Goal: Complete application form: Complete application form

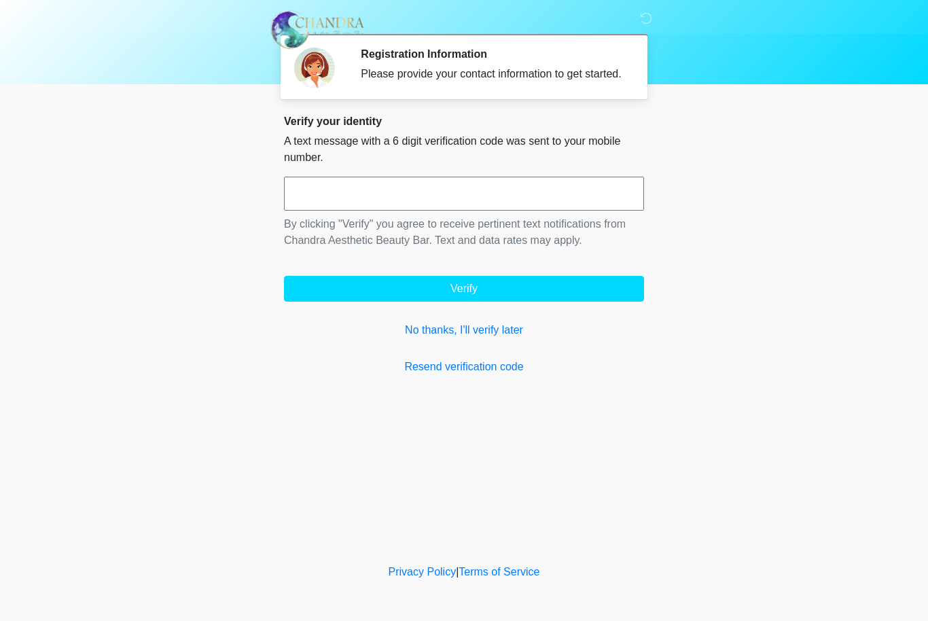
scroll to position [1, 0]
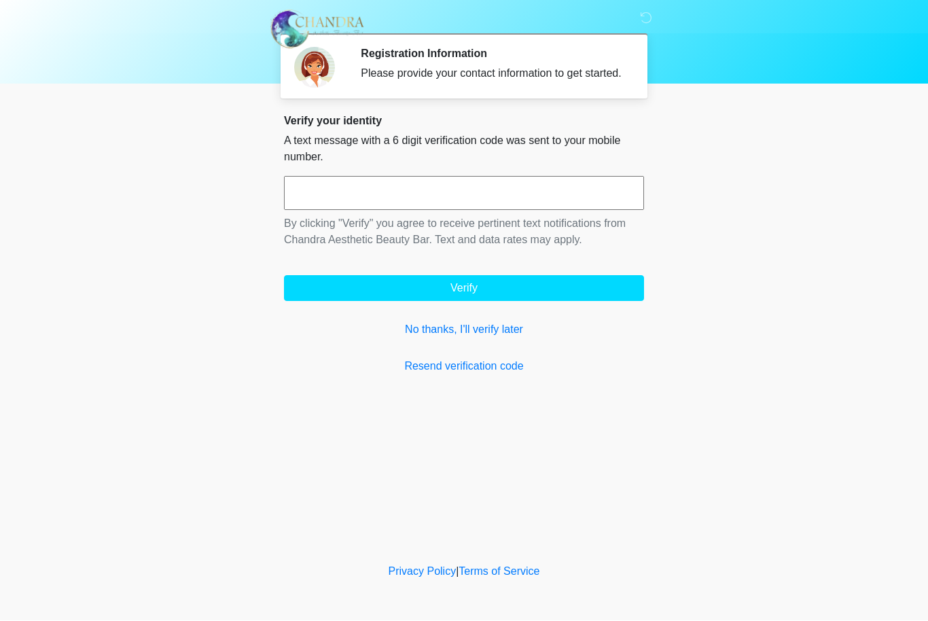
click at [331, 211] on input "text" at bounding box center [464, 194] width 360 height 34
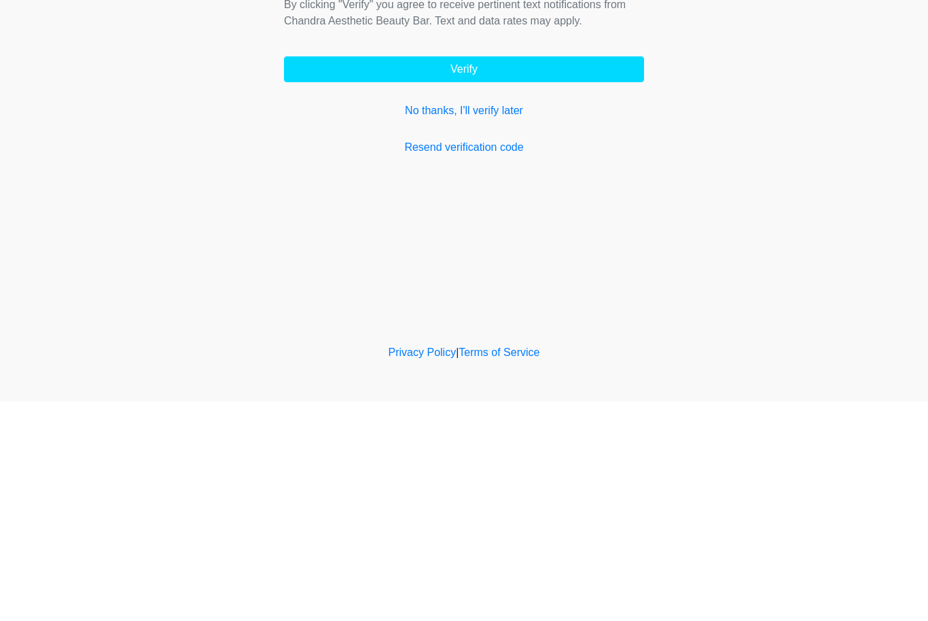
type input "******"
click at [370, 177] on form "****** By clicking "Verify" you agree to receive pertinent text notifications f…" at bounding box center [464, 239] width 360 height 125
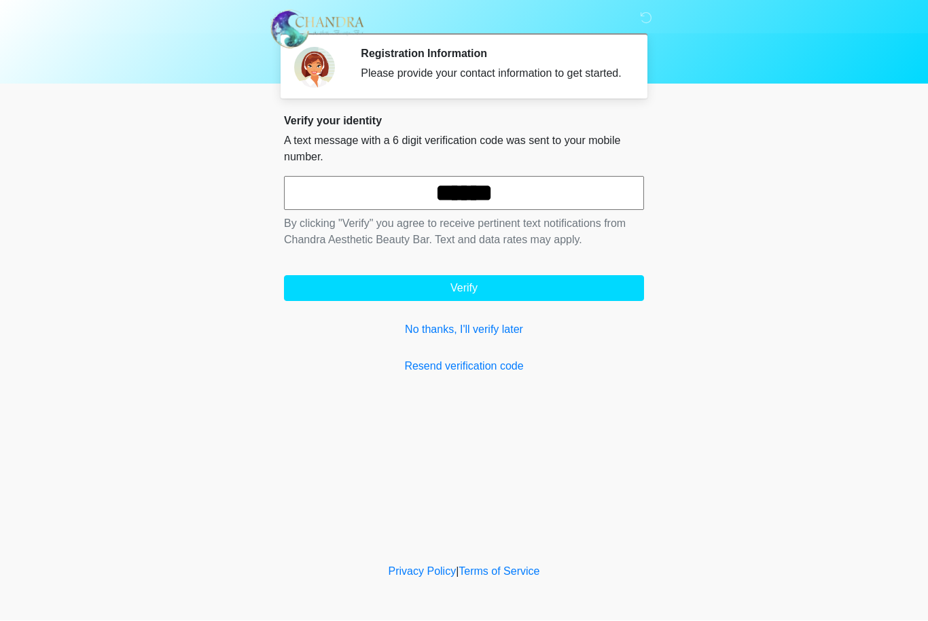
click at [608, 293] on button "Verify" at bounding box center [464, 289] width 360 height 26
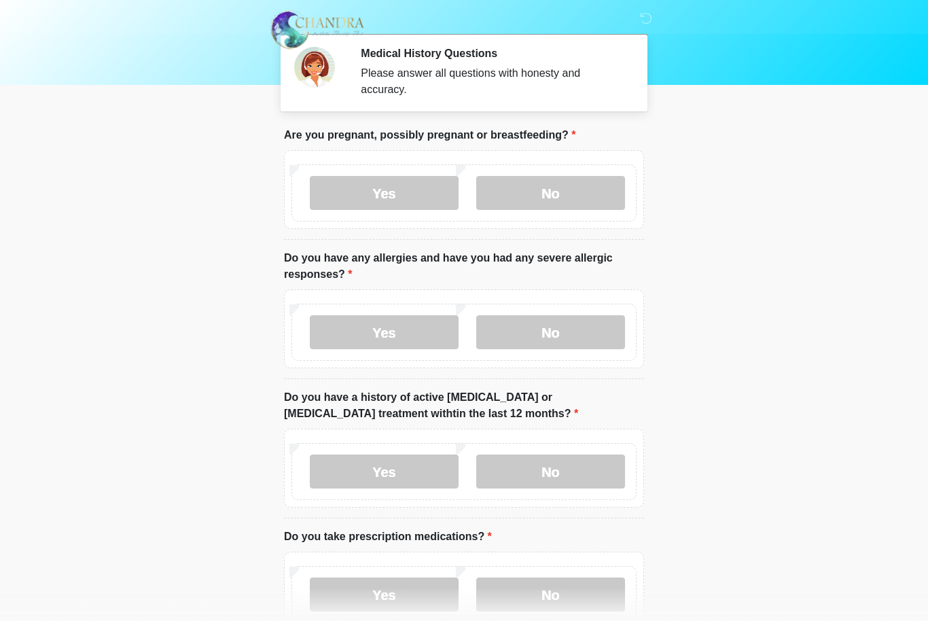
click at [555, 172] on div "Yes No" at bounding box center [463, 192] width 345 height 57
click at [566, 196] on label "No" at bounding box center [550, 193] width 149 height 34
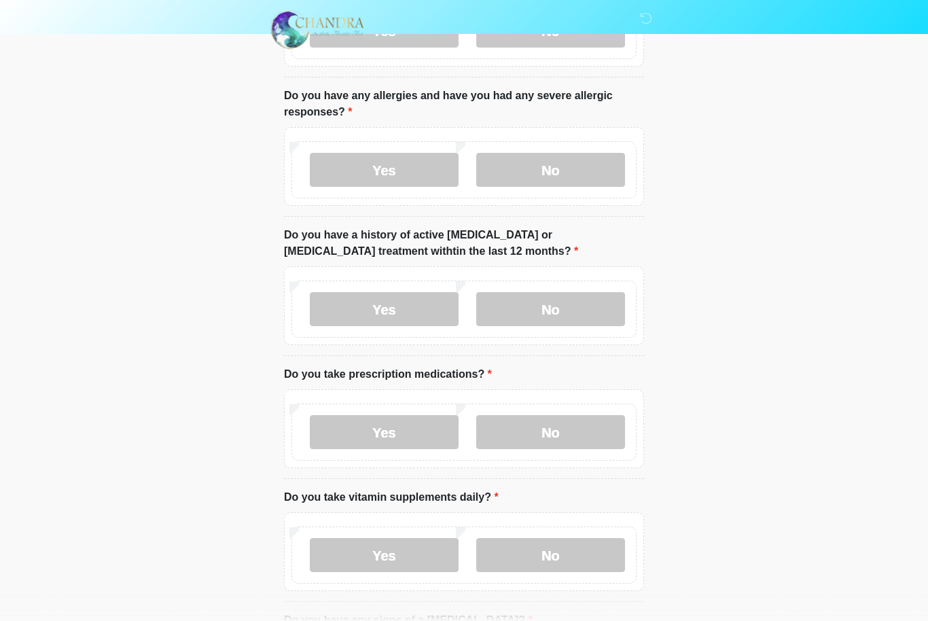
scroll to position [162, 0]
click at [541, 166] on label "No" at bounding box center [550, 171] width 149 height 34
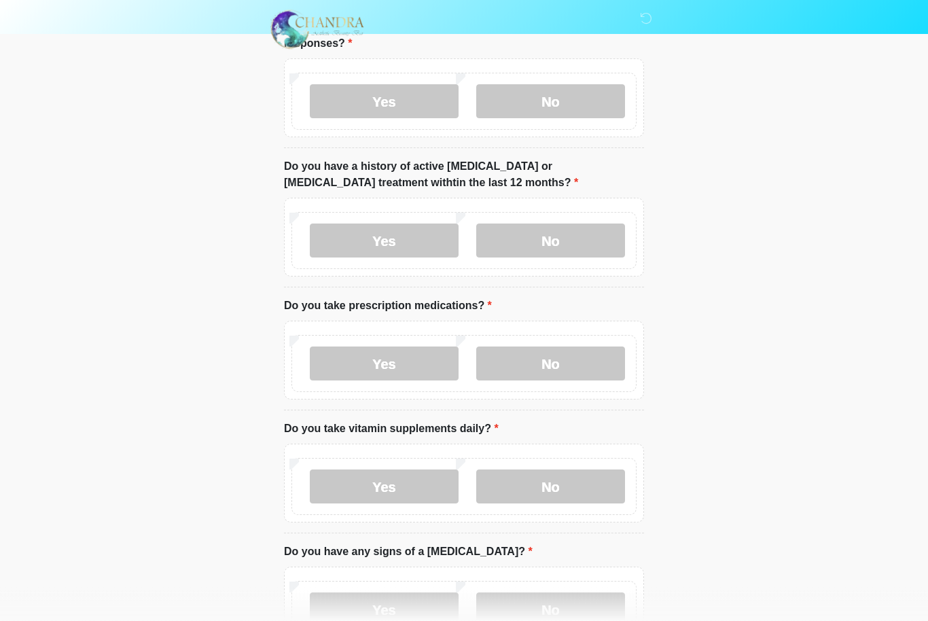
scroll to position [236, 0]
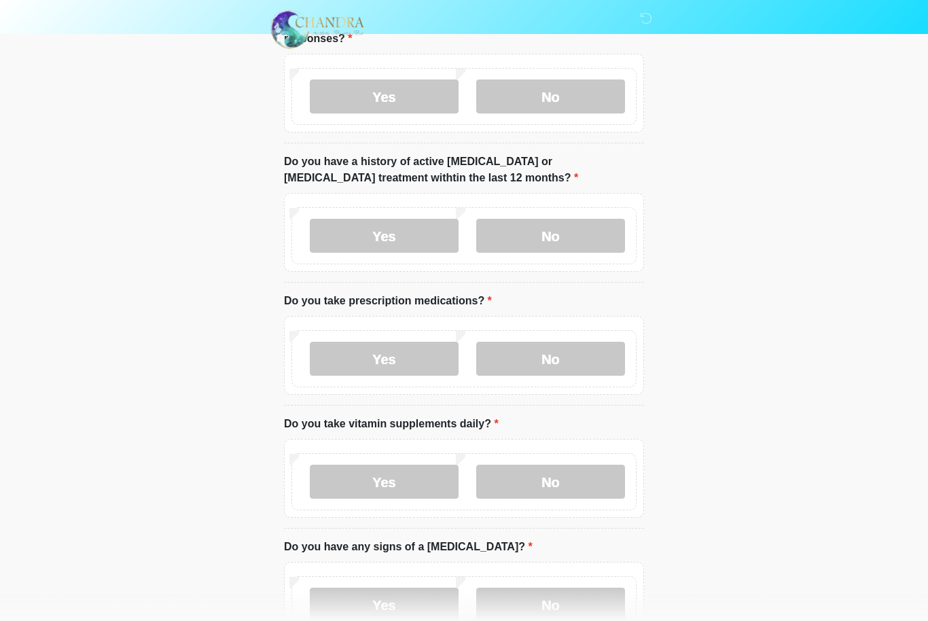
click at [573, 238] on label "No" at bounding box center [550, 236] width 149 height 34
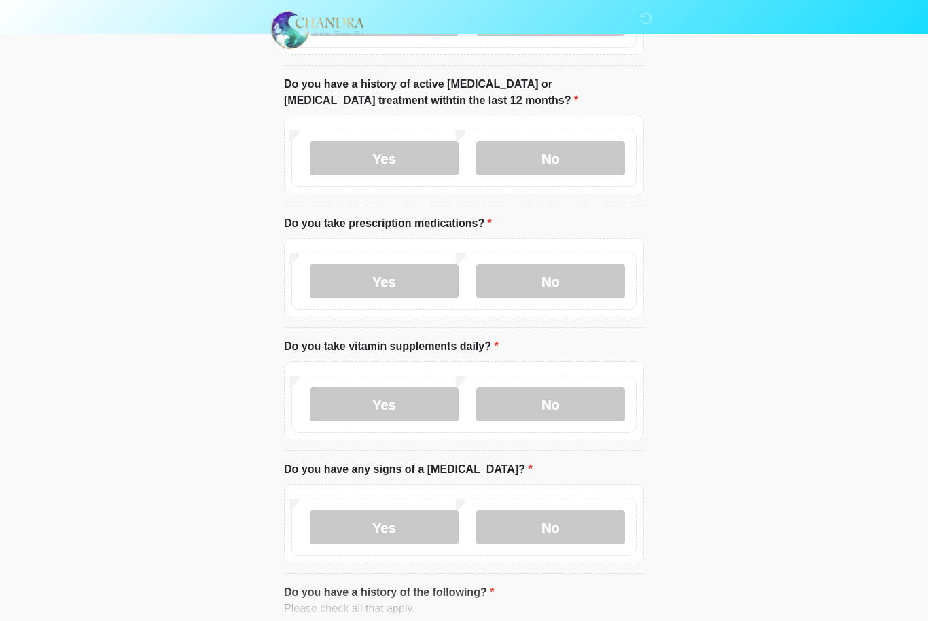
scroll to position [339, 0]
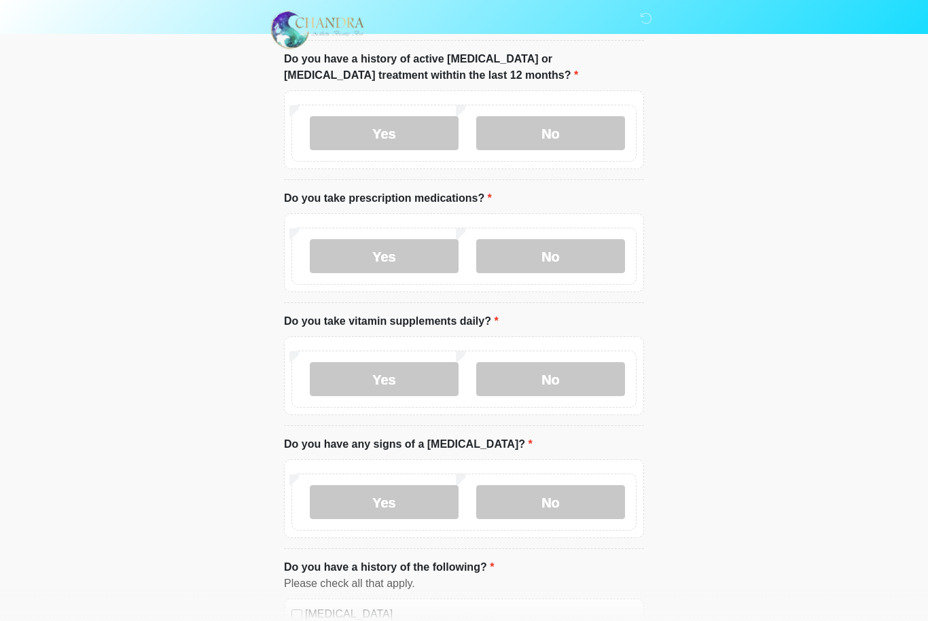
click at [558, 259] on label "No" at bounding box center [550, 256] width 149 height 34
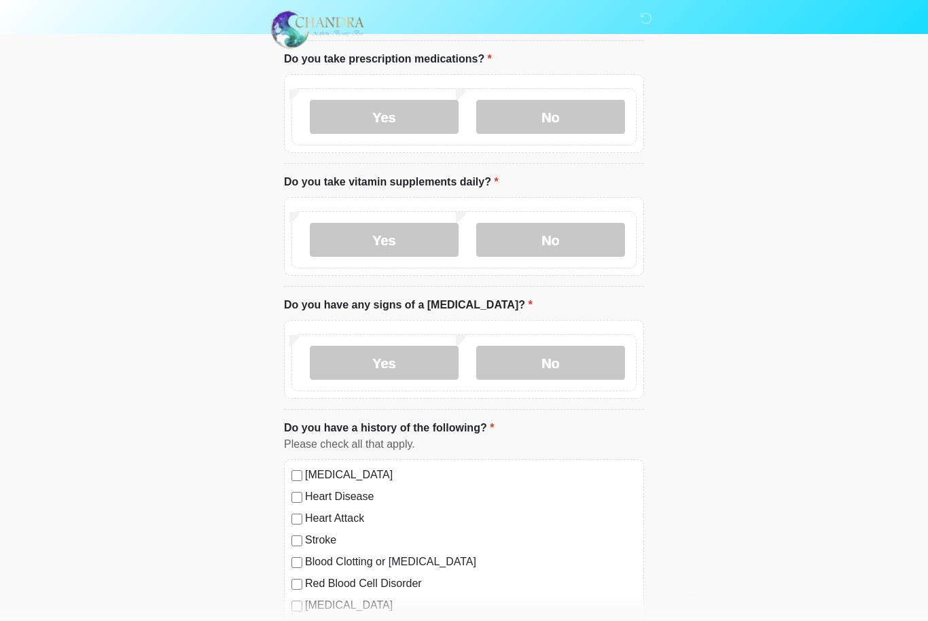
scroll to position [481, 0]
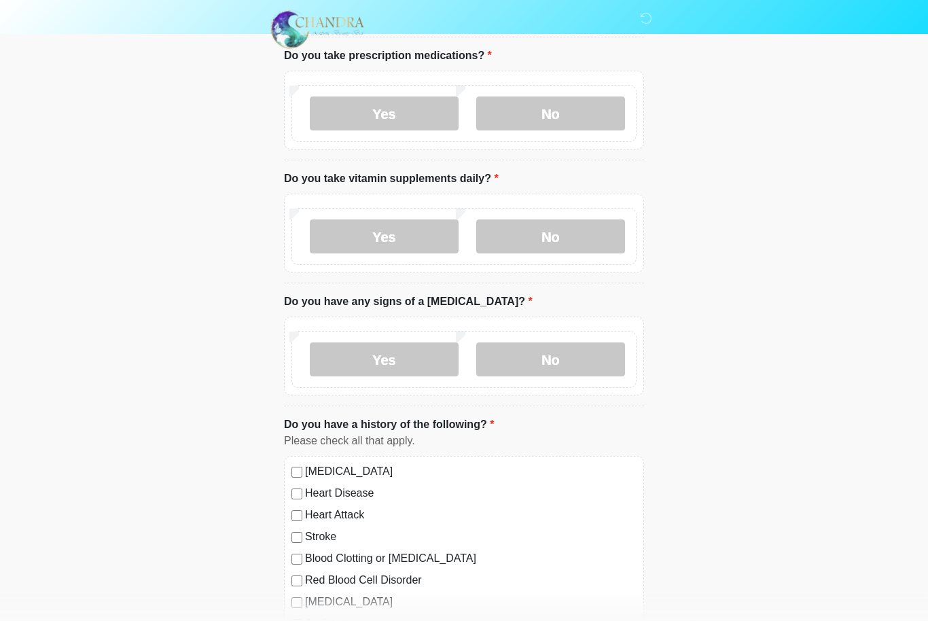
click at [352, 234] on label "Yes" at bounding box center [384, 237] width 149 height 34
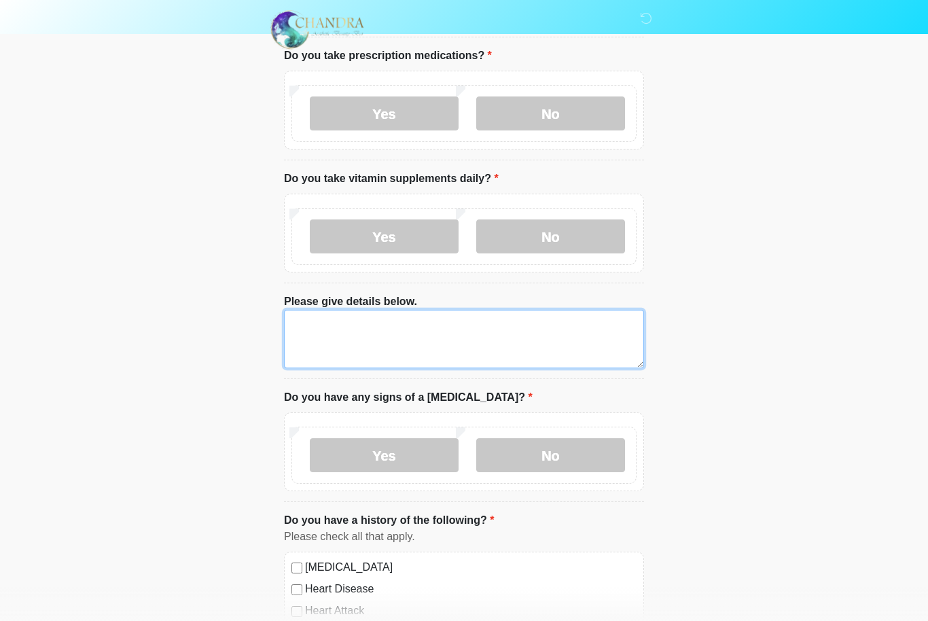
click at [315, 315] on textarea "Please give details below." at bounding box center [464, 339] width 360 height 58
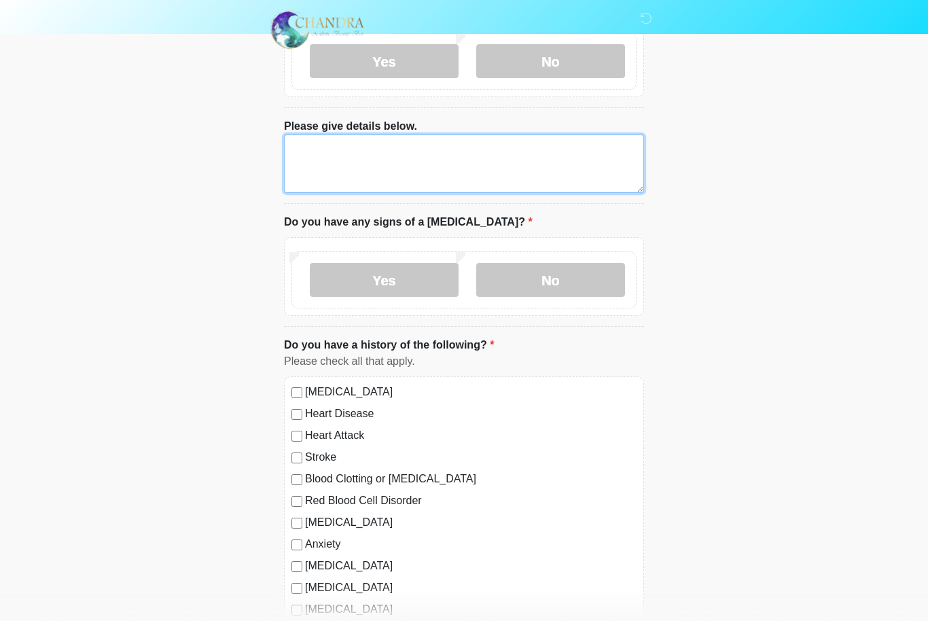
click at [539, 155] on textarea "Please give details below." at bounding box center [464, 163] width 360 height 58
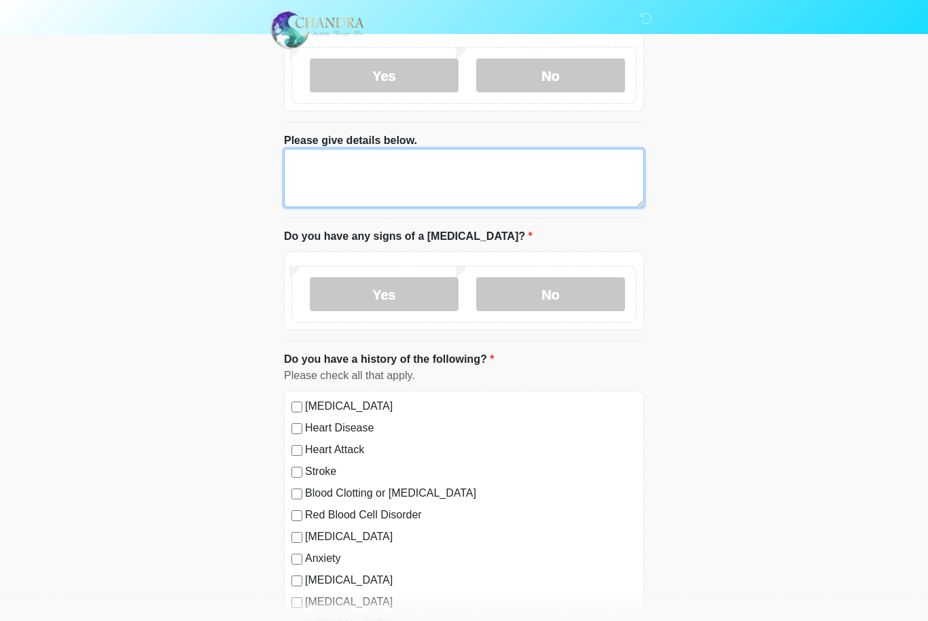
scroll to position [558, 0]
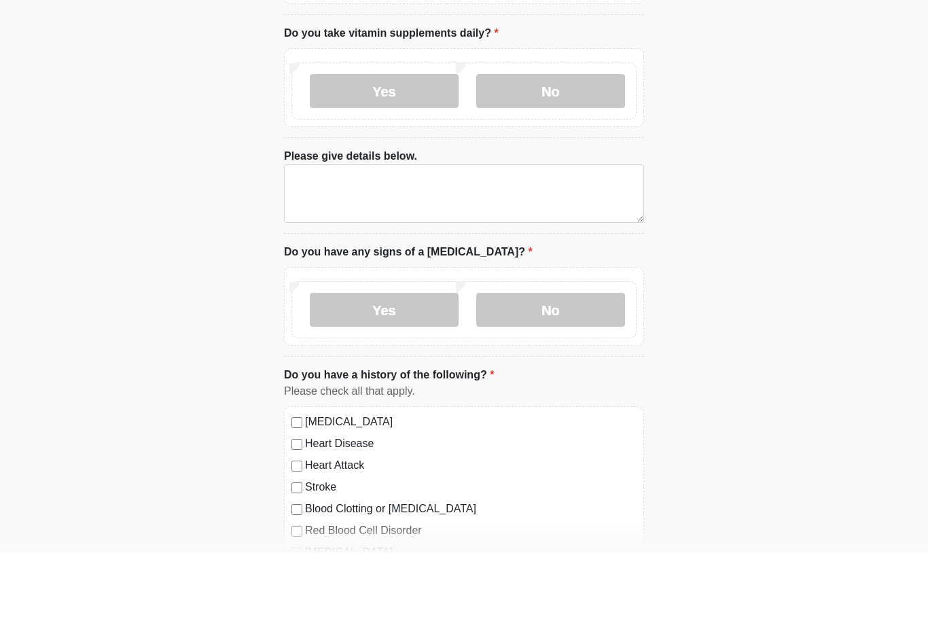
click at [575, 143] on label "No" at bounding box center [550, 160] width 149 height 34
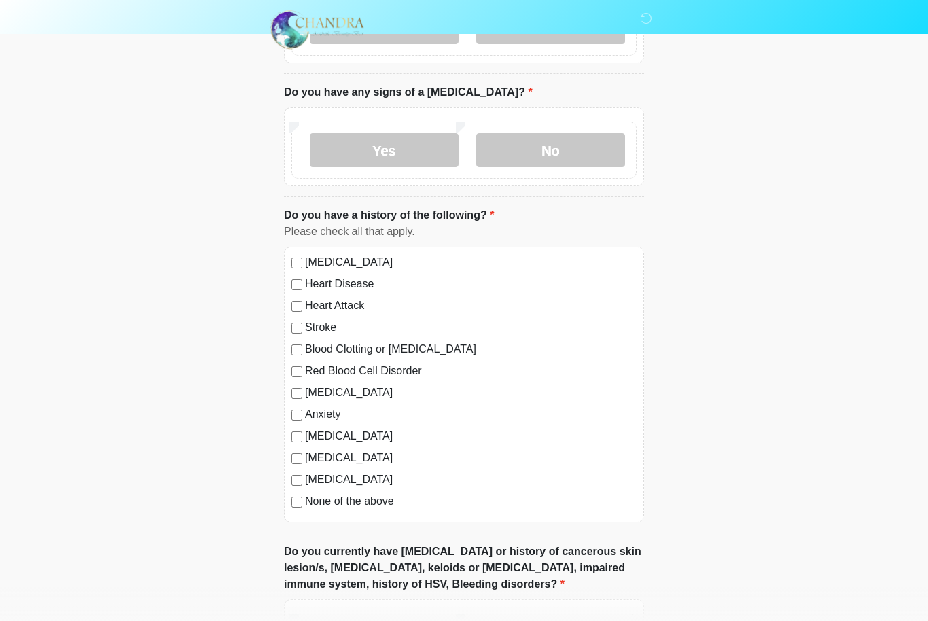
scroll to position [696, 0]
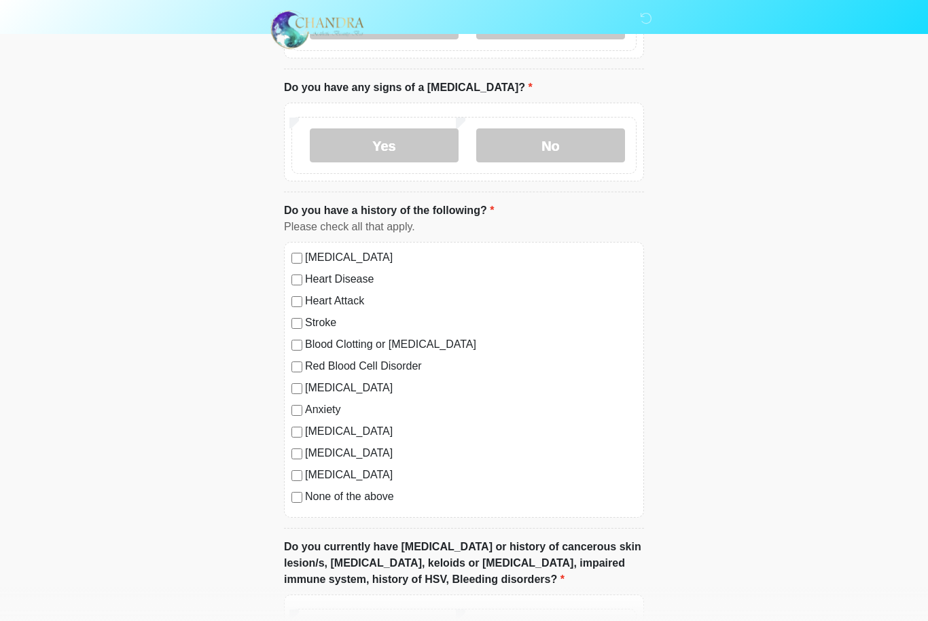
click at [526, 128] on label "No" at bounding box center [550, 145] width 149 height 34
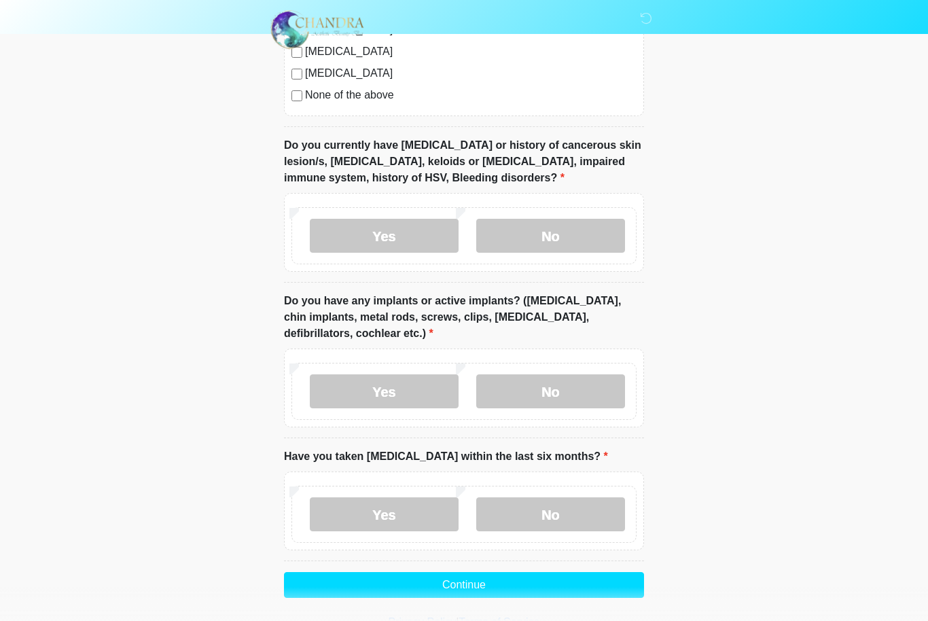
scroll to position [1097, 0]
click at [360, 230] on label "Yes" at bounding box center [384, 236] width 149 height 34
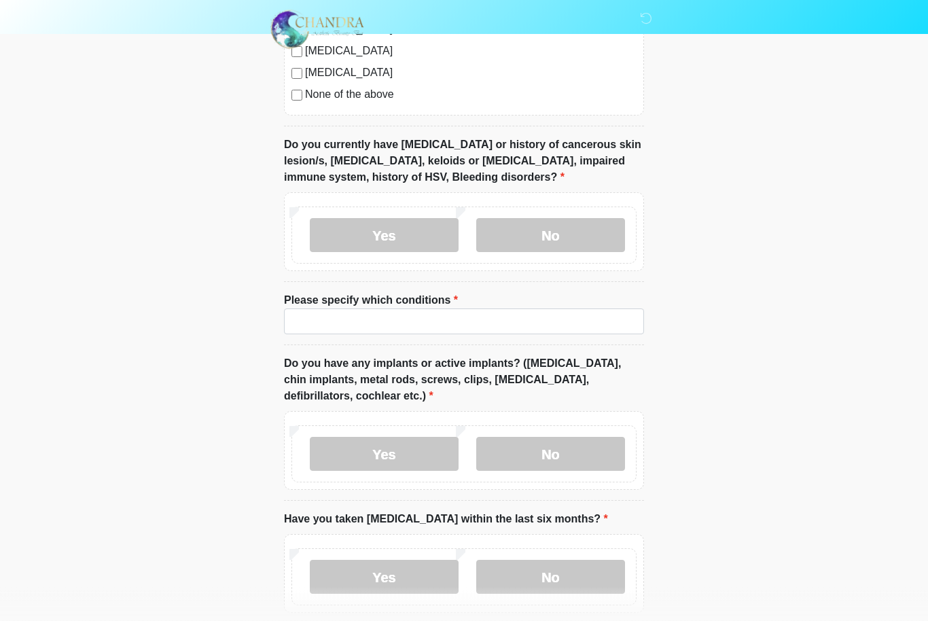
scroll to position [1098, 0]
click at [305, 308] on input "Please specify which conditions" at bounding box center [464, 321] width 360 height 26
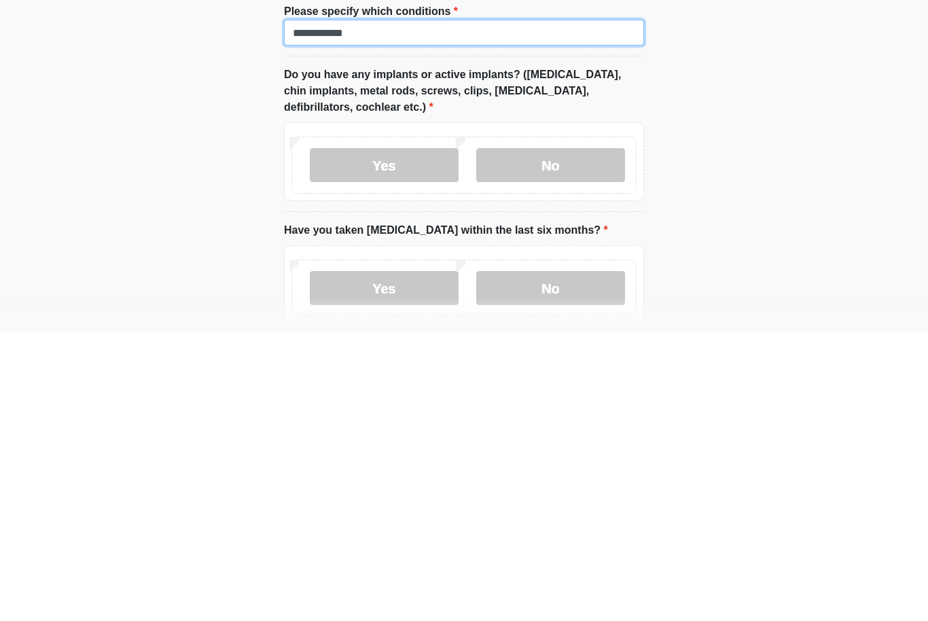
type input "**********"
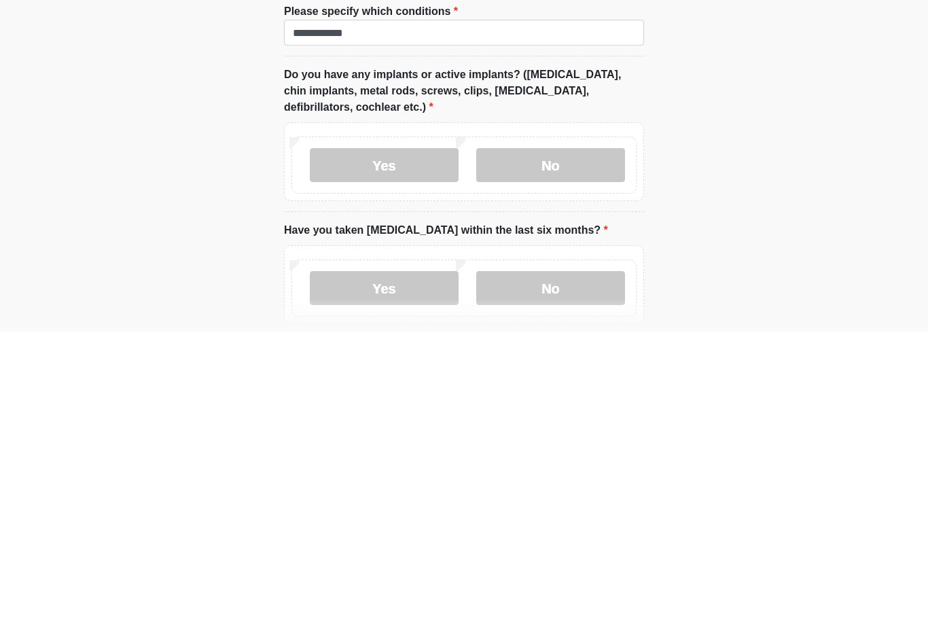
click at [495, 437] on label "No" at bounding box center [550, 454] width 149 height 34
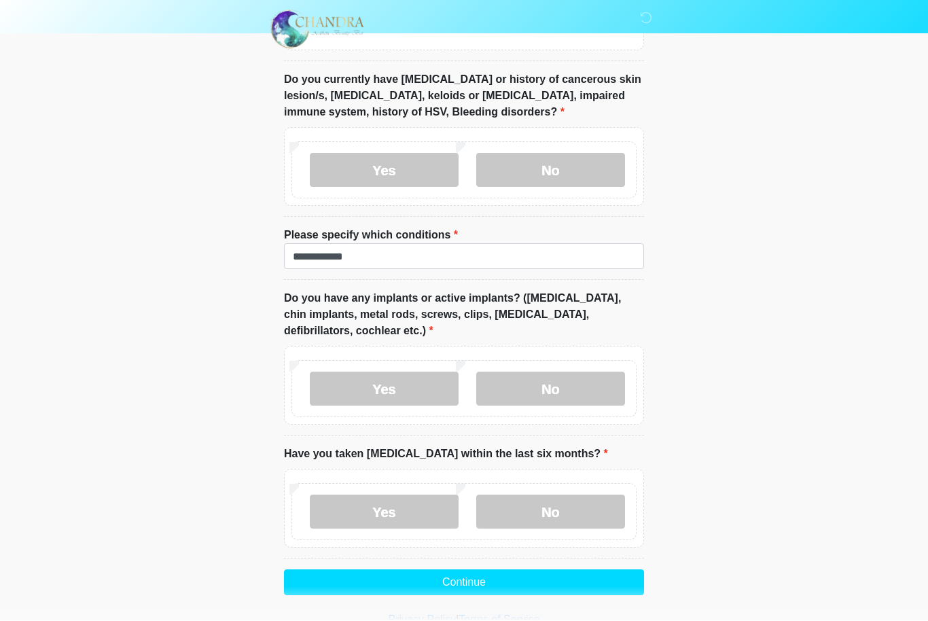
scroll to position [1162, 0]
click at [536, 506] on label "No" at bounding box center [550, 512] width 149 height 34
click at [500, 582] on button "Continue" at bounding box center [464, 583] width 360 height 26
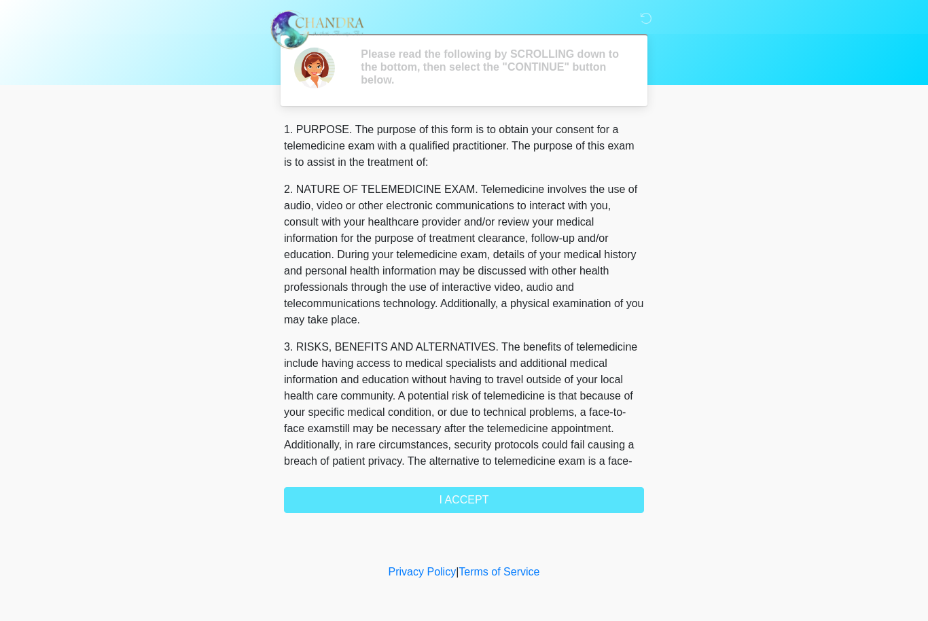
scroll to position [0, 0]
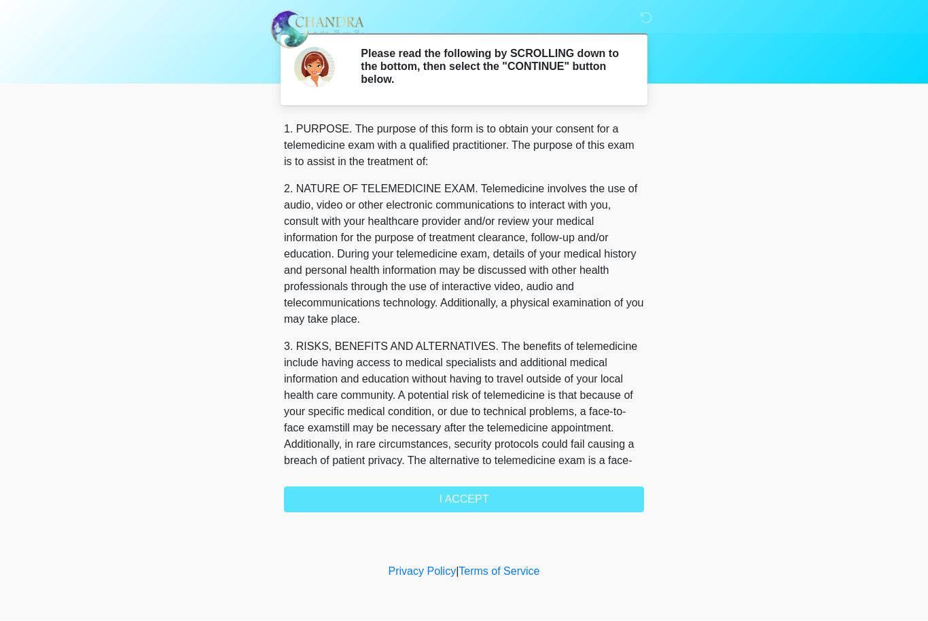
click at [316, 480] on div "1. PURPOSE. The purpose of this form is to obtain your consent for a telemedici…" at bounding box center [464, 317] width 360 height 391
click at [314, 494] on div "1. PURPOSE. The purpose of this form is to obtain your consent for a telemedici…" at bounding box center [464, 317] width 360 height 391
click at [458, 490] on div "1. PURPOSE. The purpose of this form is to obtain your consent for a telemedici…" at bounding box center [464, 317] width 360 height 391
click at [447, 501] on div "1. PURPOSE. The purpose of this form is to obtain your consent for a telemedici…" at bounding box center [464, 317] width 360 height 391
click at [428, 497] on div "1. PURPOSE. The purpose of this form is to obtain your consent for a telemedici…" at bounding box center [464, 317] width 360 height 391
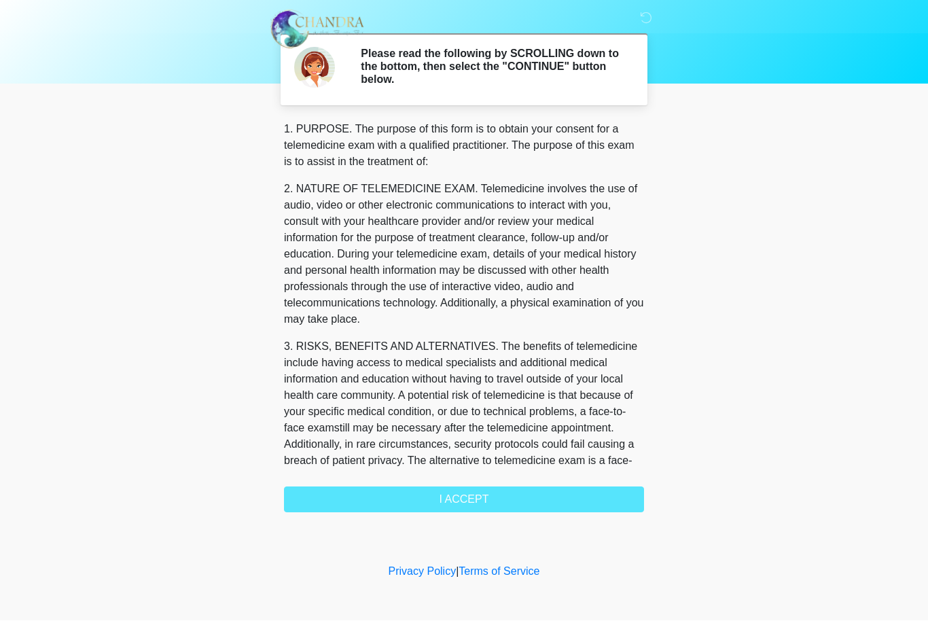
click at [450, 494] on div "1. PURPOSE. The purpose of this form is to obtain your consent for a telemedici…" at bounding box center [464, 317] width 360 height 391
click at [449, 494] on div "1. PURPOSE. The purpose of this form is to obtain your consent for a telemedici…" at bounding box center [464, 317] width 360 height 391
click at [442, 492] on div "1. PURPOSE. The purpose of this form is to obtain your consent for a telemedici…" at bounding box center [464, 317] width 360 height 391
click at [446, 492] on div "1. PURPOSE. The purpose of this form is to obtain your consent for a telemedici…" at bounding box center [464, 317] width 360 height 391
click at [432, 488] on div "1. PURPOSE. The purpose of this form is to obtain your consent for a telemedici…" at bounding box center [464, 317] width 360 height 391
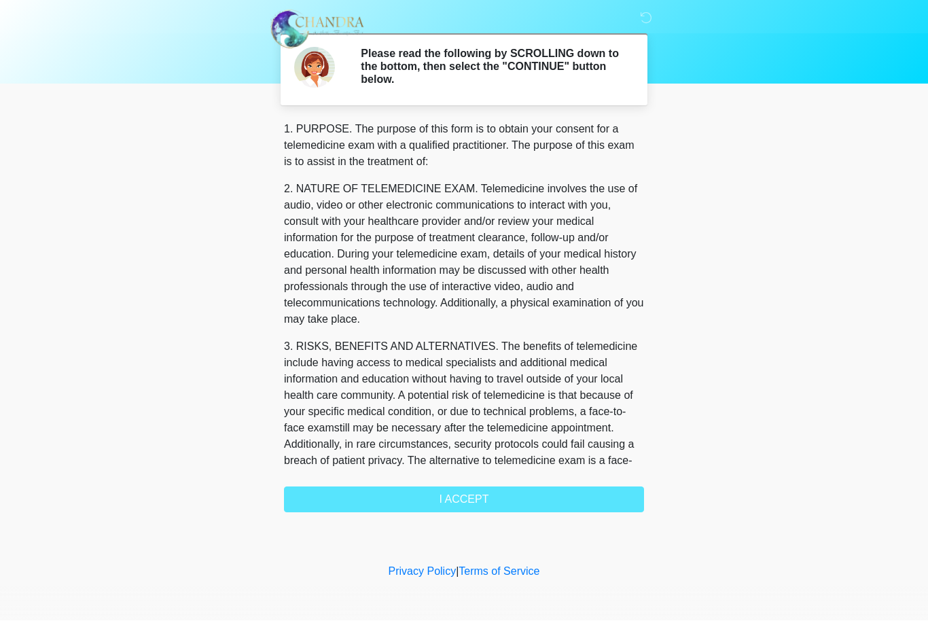
click at [431, 488] on div "1. PURPOSE. The purpose of this form is to obtain your consent for a telemedici…" at bounding box center [464, 317] width 360 height 391
click at [425, 494] on div "1. PURPOSE. The purpose of this form is to obtain your consent for a telemedici…" at bounding box center [464, 317] width 360 height 391
click at [564, 506] on div "1. PURPOSE. The purpose of this form is to obtain your consent for a telemedici…" at bounding box center [464, 317] width 360 height 391
click at [473, 498] on div "1. PURPOSE. The purpose of this form is to obtain your consent for a telemedici…" at bounding box center [464, 317] width 360 height 391
click at [445, 490] on div "1. PURPOSE. The purpose of this form is to obtain your consent for a telemedici…" at bounding box center [464, 317] width 360 height 391
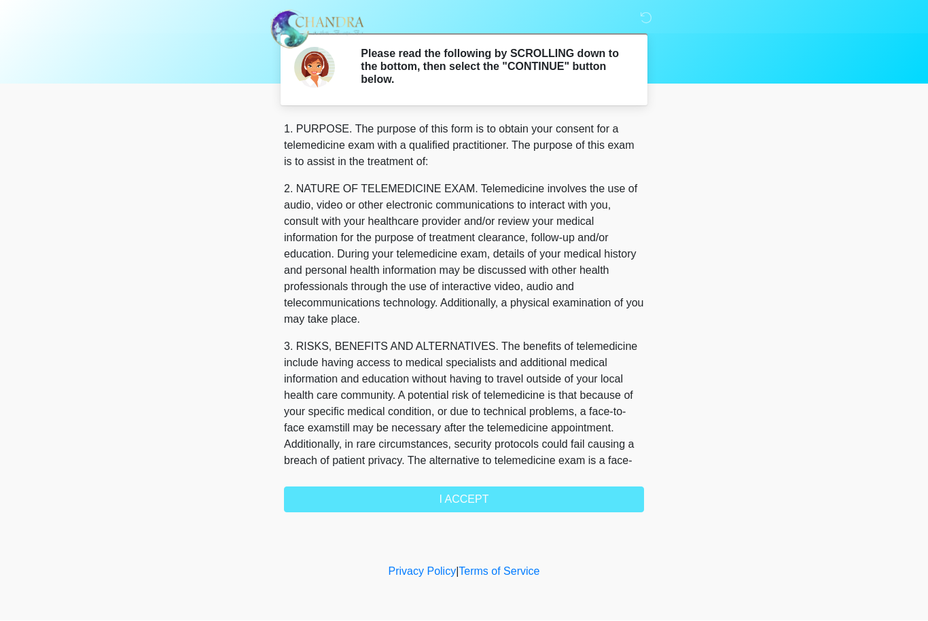
click at [445, 490] on div "1. PURPOSE. The purpose of this form is to obtain your consent for a telemedici…" at bounding box center [464, 317] width 360 height 391
click at [450, 494] on div "1. PURPOSE. The purpose of this form is to obtain your consent for a telemedici…" at bounding box center [464, 317] width 360 height 391
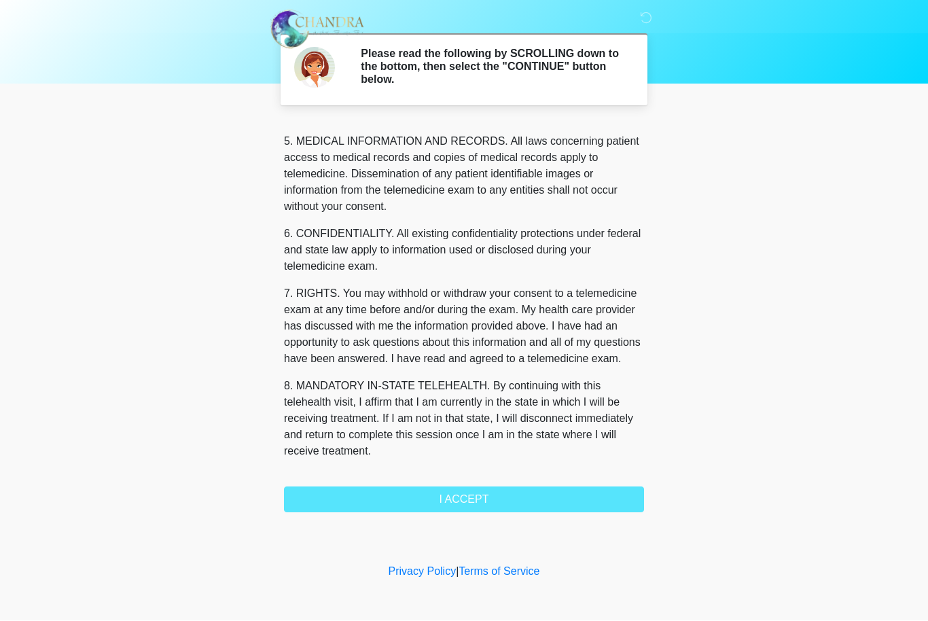
click at [488, 501] on button "I ACCEPT" at bounding box center [464, 500] width 360 height 26
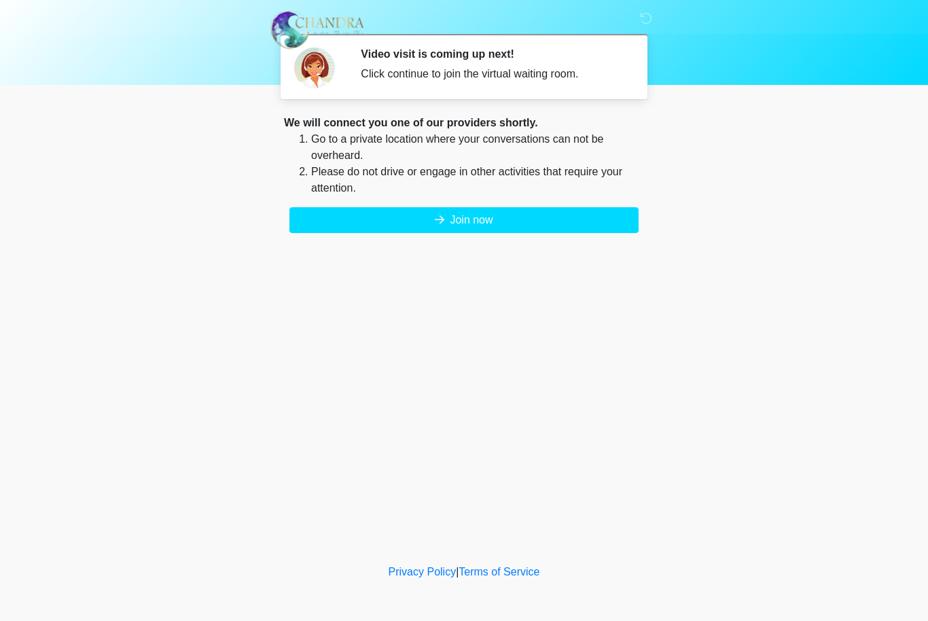
click at [516, 219] on button "Join now" at bounding box center [463, 220] width 349 height 26
